Goal: Information Seeking & Learning: Learn about a topic

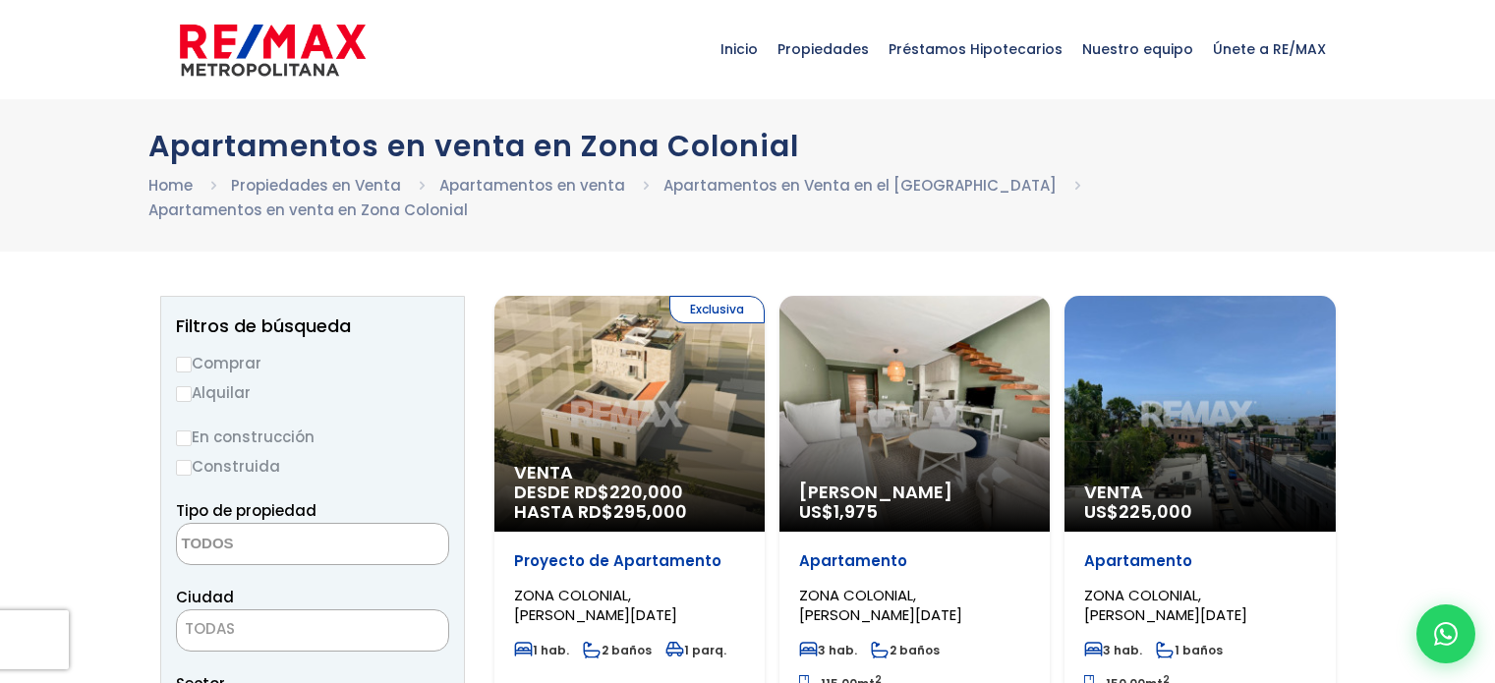
select select
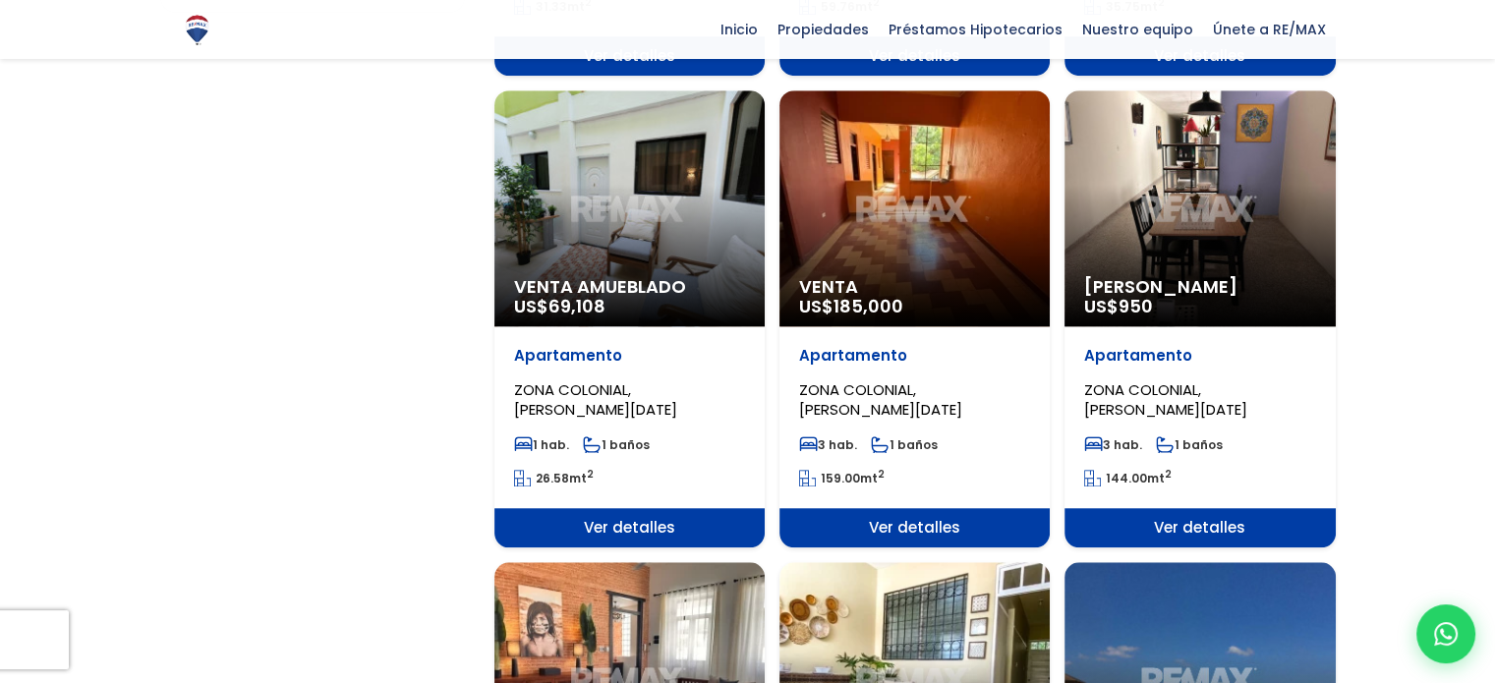
scroll to position [1475, 0]
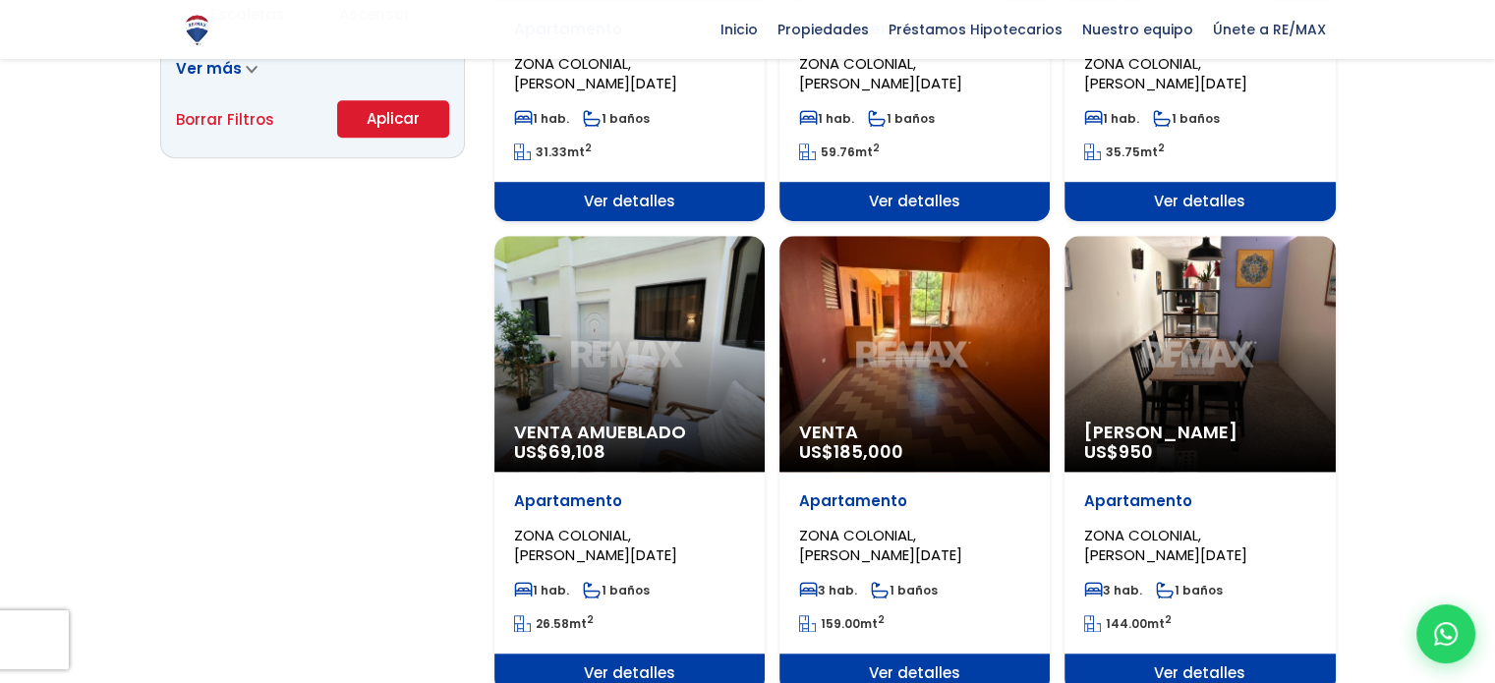
click at [900, 336] on div "Venta US$ 185,000" at bounding box center [915, 354] width 270 height 236
click at [842, 423] on span "Venta" at bounding box center [914, 433] width 231 height 20
click at [960, 280] on div "Venta US$ 185,000" at bounding box center [915, 354] width 270 height 236
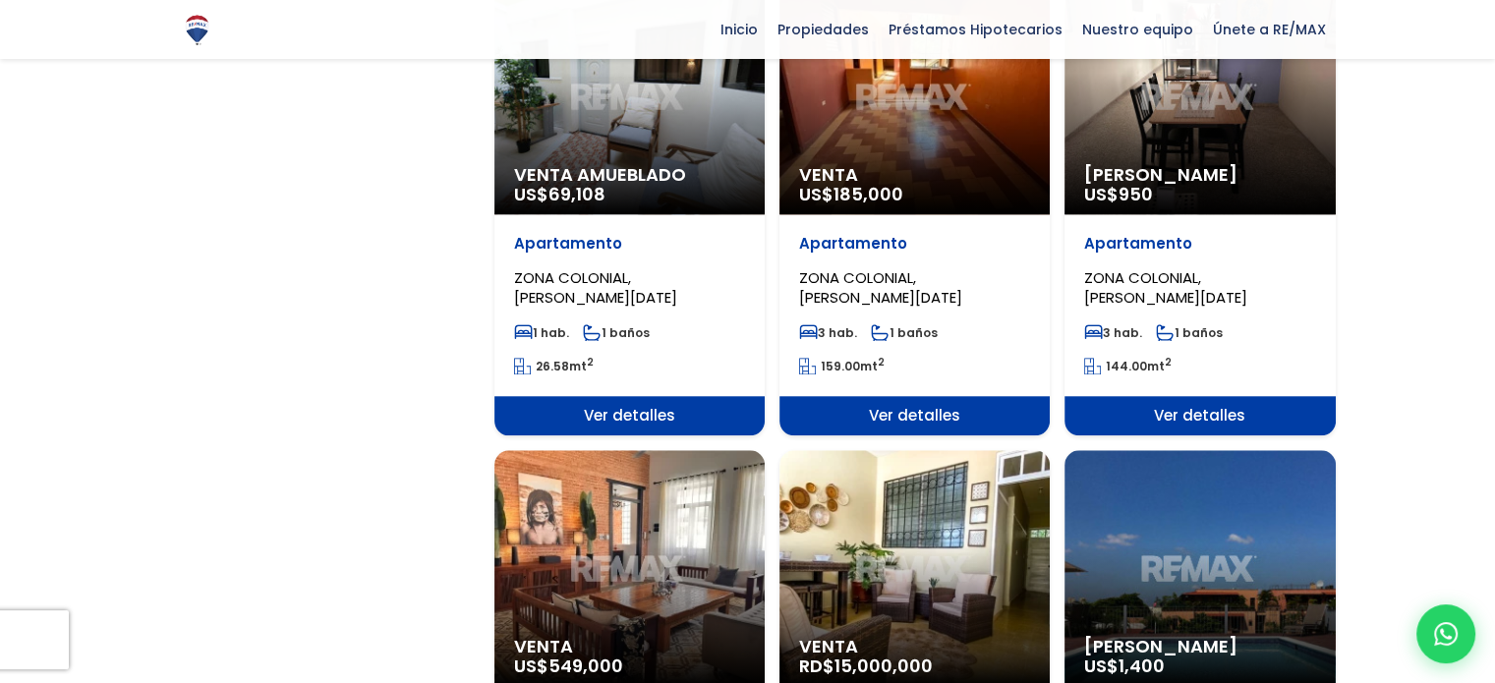
scroll to position [1770, 0]
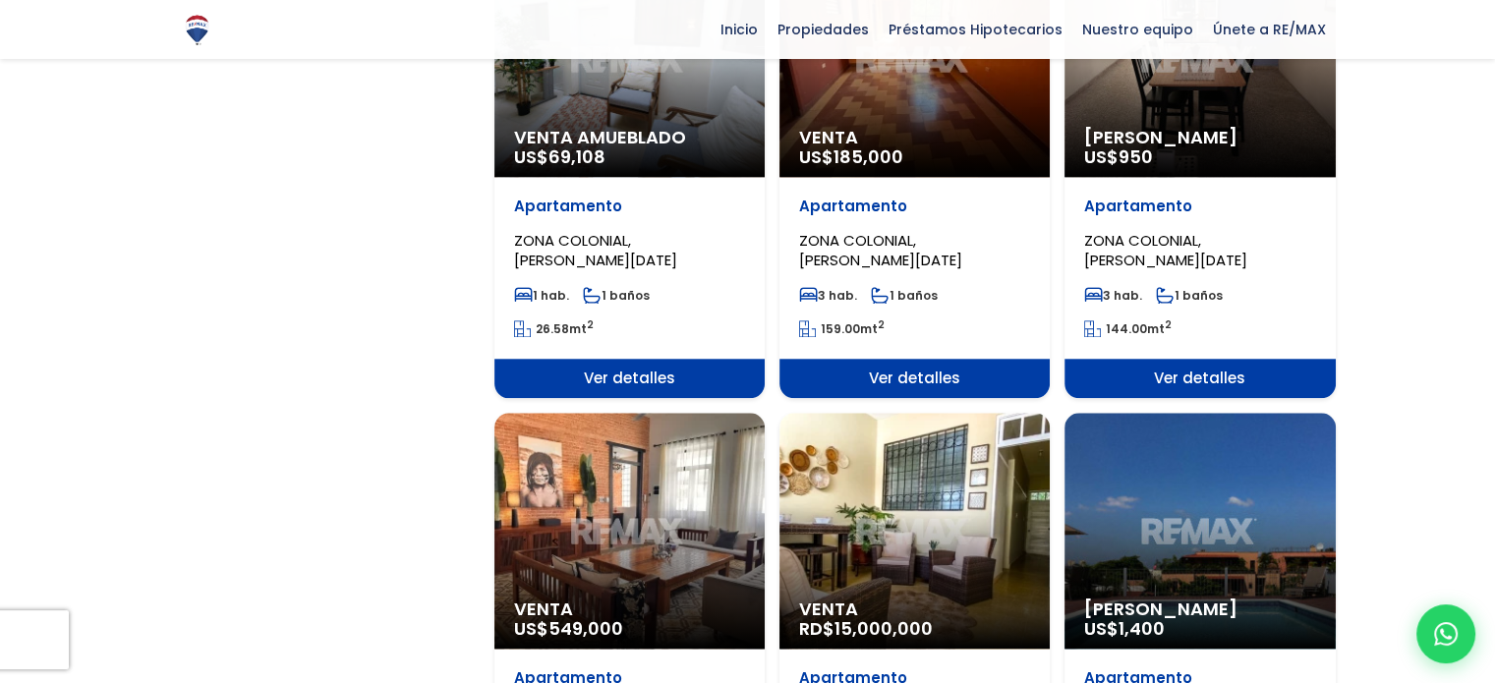
click at [920, 361] on span "Ver detalles" at bounding box center [915, 378] width 270 height 39
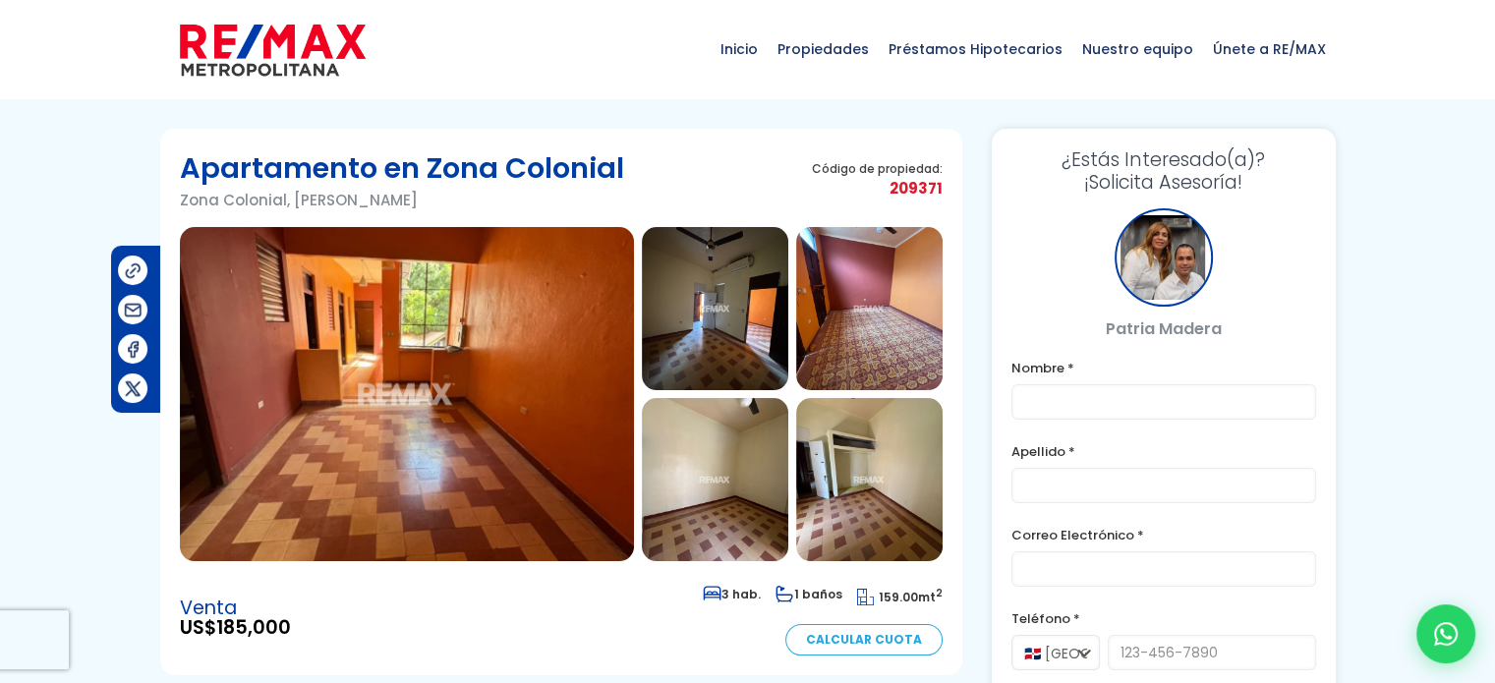
click at [516, 360] on img at bounding box center [407, 394] width 454 height 334
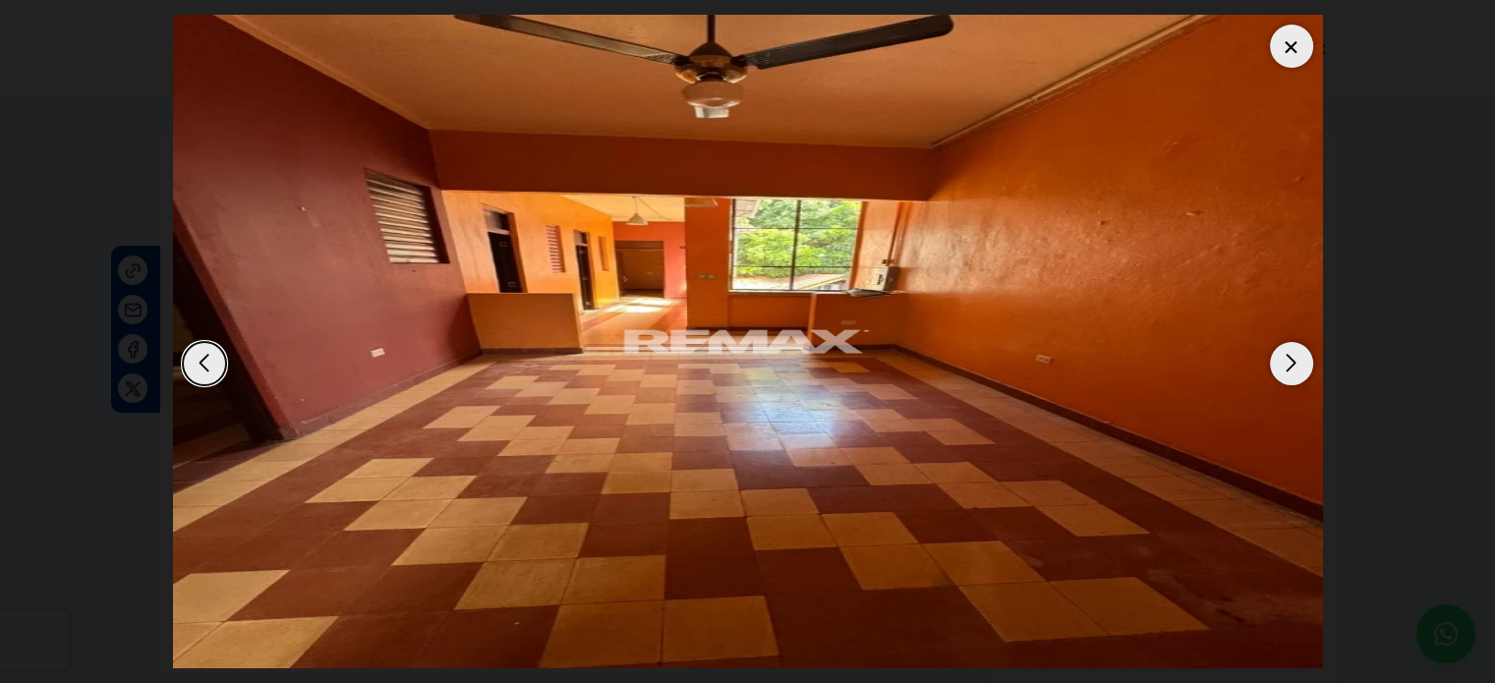
click at [1284, 352] on div "Next slide" at bounding box center [1291, 363] width 43 height 43
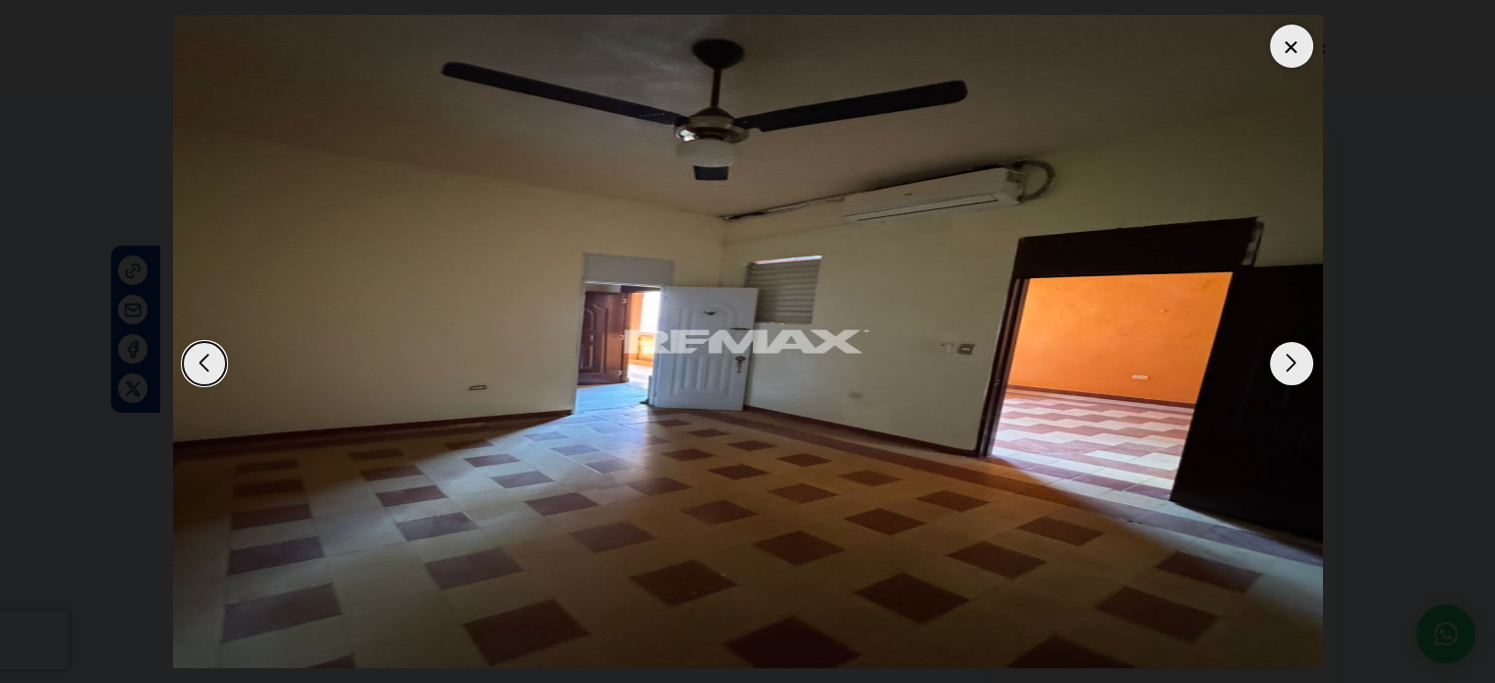
click at [158, 193] on dialog at bounding box center [748, 341] width 1180 height 683
click at [1286, 42] on div at bounding box center [1291, 46] width 43 height 43
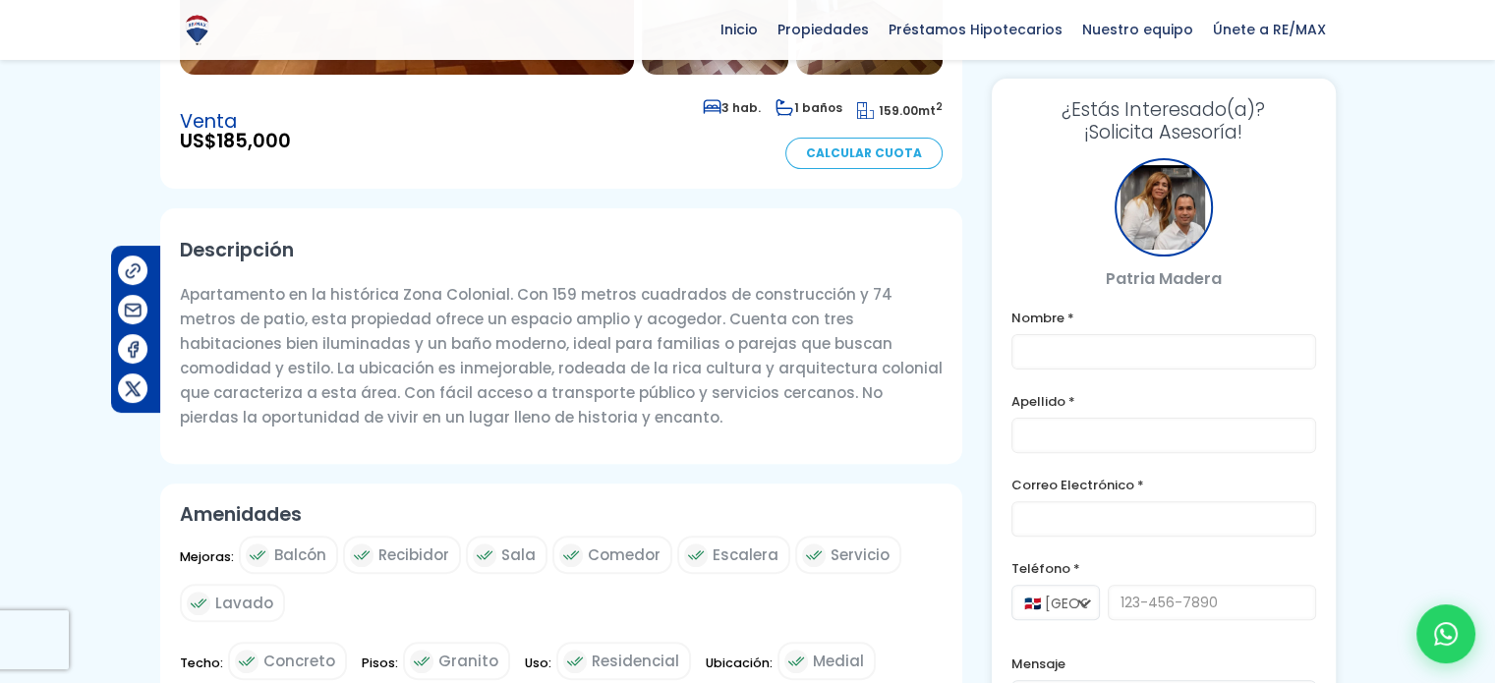
scroll to position [492, 0]
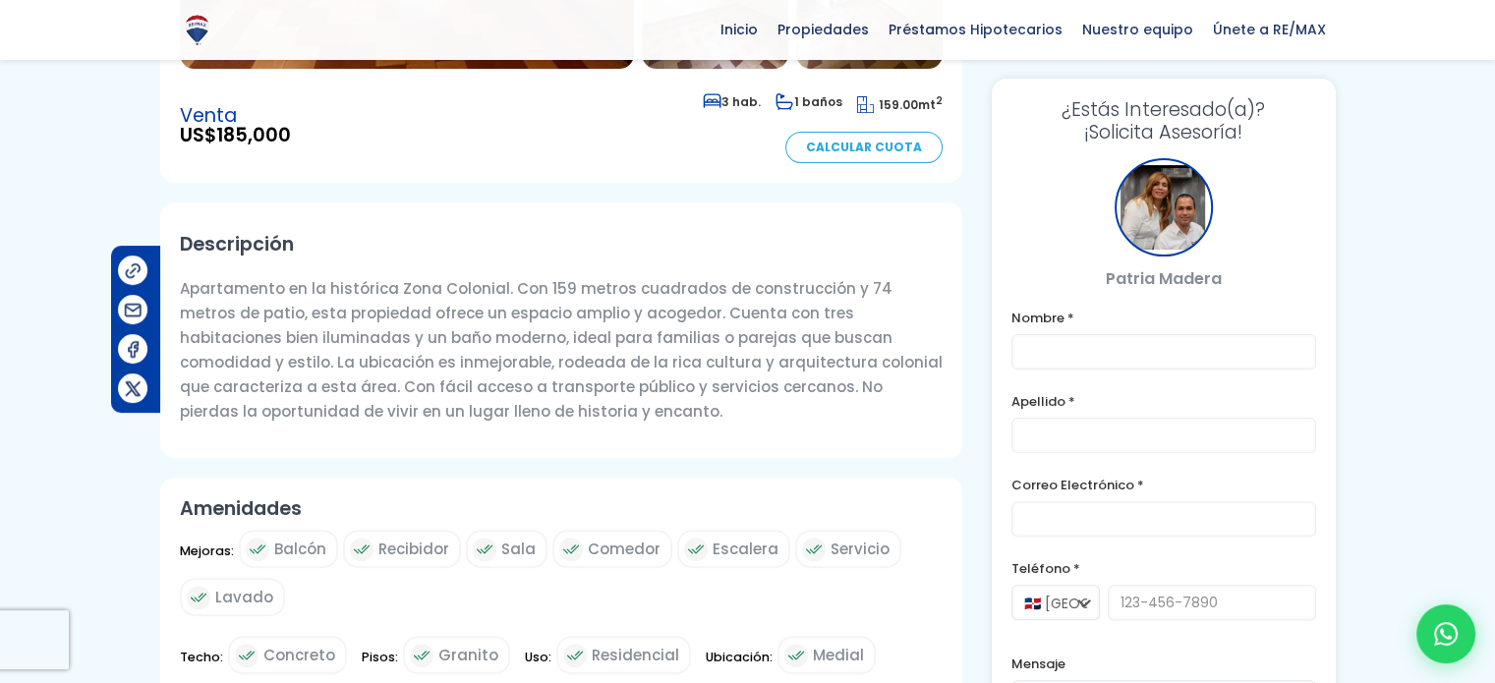
click at [1467, 147] on div at bounding box center [747, 567] width 1495 height 1862
